Goal: Navigation & Orientation: Find specific page/section

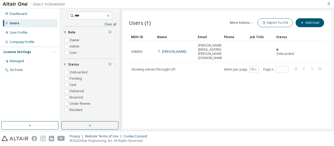
click at [329, 4] on icon "button" at bounding box center [329, 4] width 4 height 4
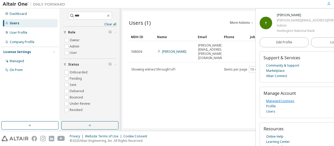
click at [279, 100] on link "Managed Licenses" at bounding box center [280, 100] width 28 height 5
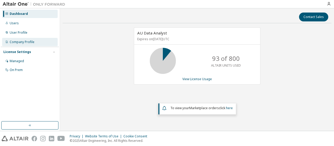
click at [28, 38] on div "Company Profile" at bounding box center [30, 42] width 56 height 8
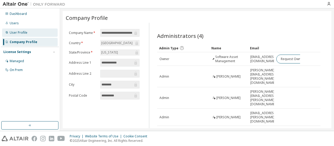
click at [25, 30] on div "User Profile" at bounding box center [30, 32] width 56 height 8
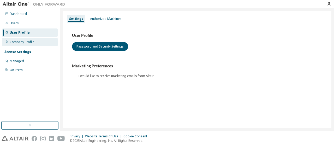
click at [26, 41] on div "Company Profile" at bounding box center [22, 42] width 25 height 4
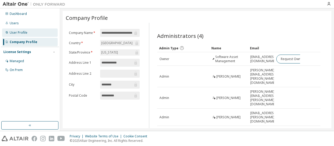
click at [21, 31] on div "User Profile" at bounding box center [19, 33] width 18 height 4
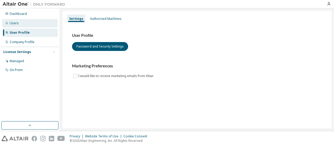
click at [19, 25] on div "Users" at bounding box center [30, 23] width 56 height 8
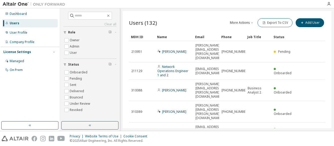
click at [245, 23] on button "More Actions" at bounding box center [241, 22] width 25 height 9
drag, startPoint x: 245, startPoint y: 23, endPoint x: 37, endPoint y: 47, distance: 209.5
click at [243, 23] on button "More Actions" at bounding box center [241, 22] width 25 height 9
click at [12, 8] on div at bounding box center [34, 4] width 68 height 8
click at [12, 13] on div "Dashboard" at bounding box center [18, 14] width 17 height 4
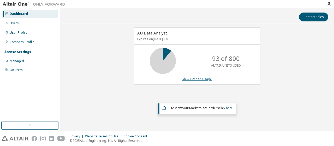
click at [198, 77] on link "View License Usage" at bounding box center [196, 79] width 29 height 4
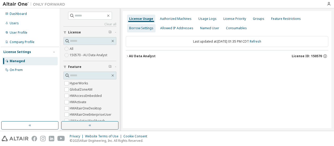
click at [143, 26] on div "Borrow Settings" at bounding box center [141, 28] width 24 height 4
